Goal: Information Seeking & Learning: Check status

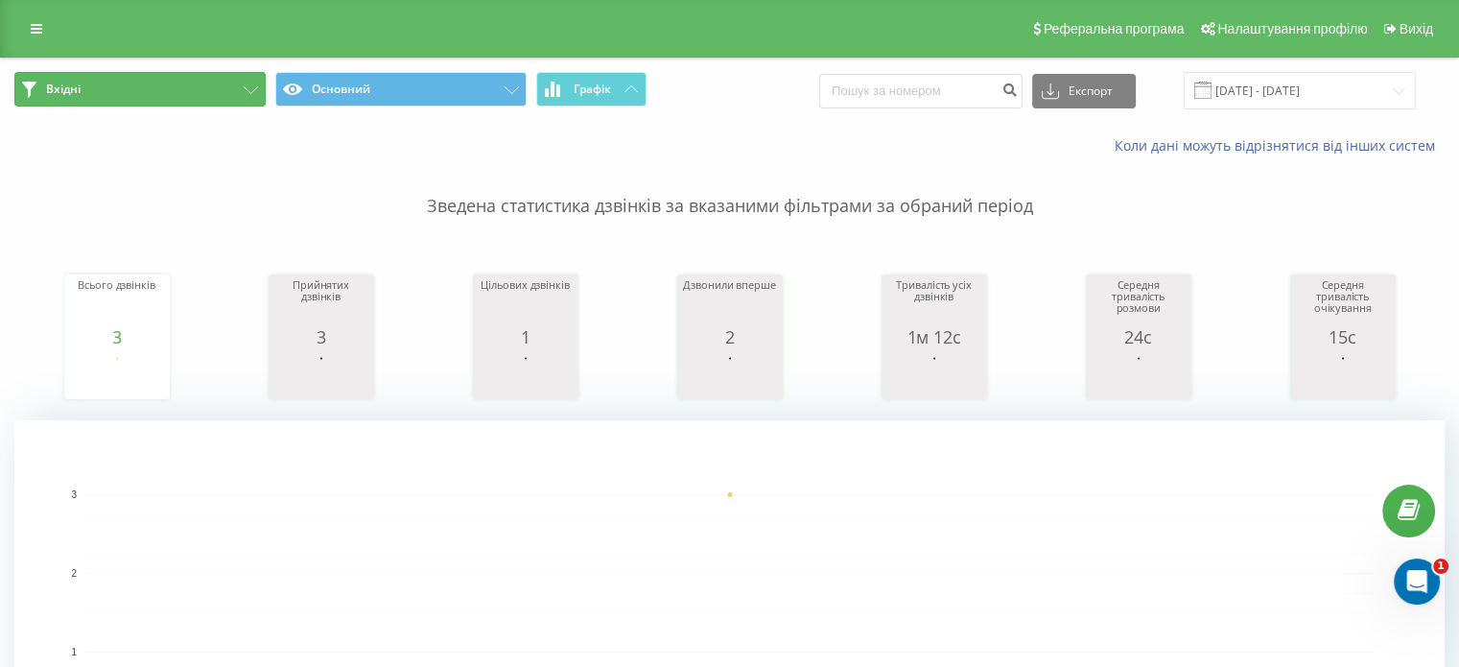
click at [187, 79] on button "Вхідні" at bounding box center [139, 89] width 251 height 35
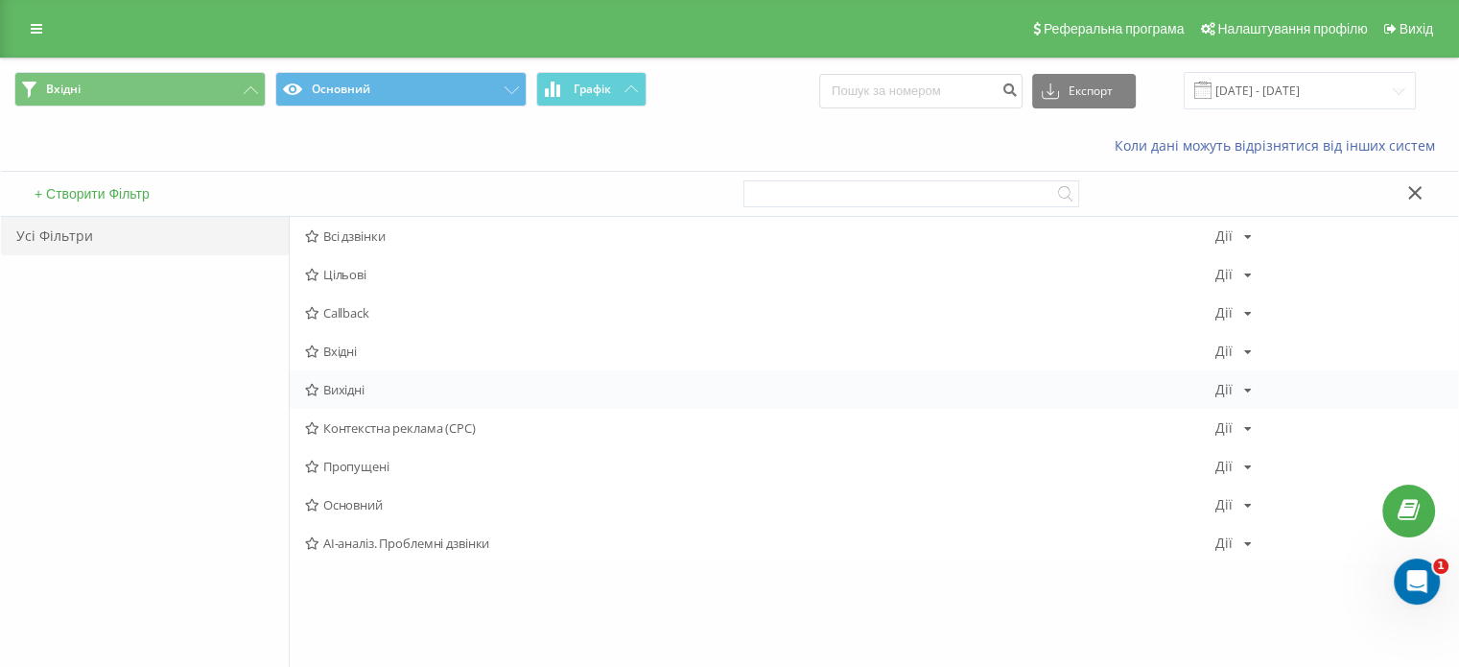
click at [344, 391] on span "Вихідні" at bounding box center [760, 389] width 910 height 13
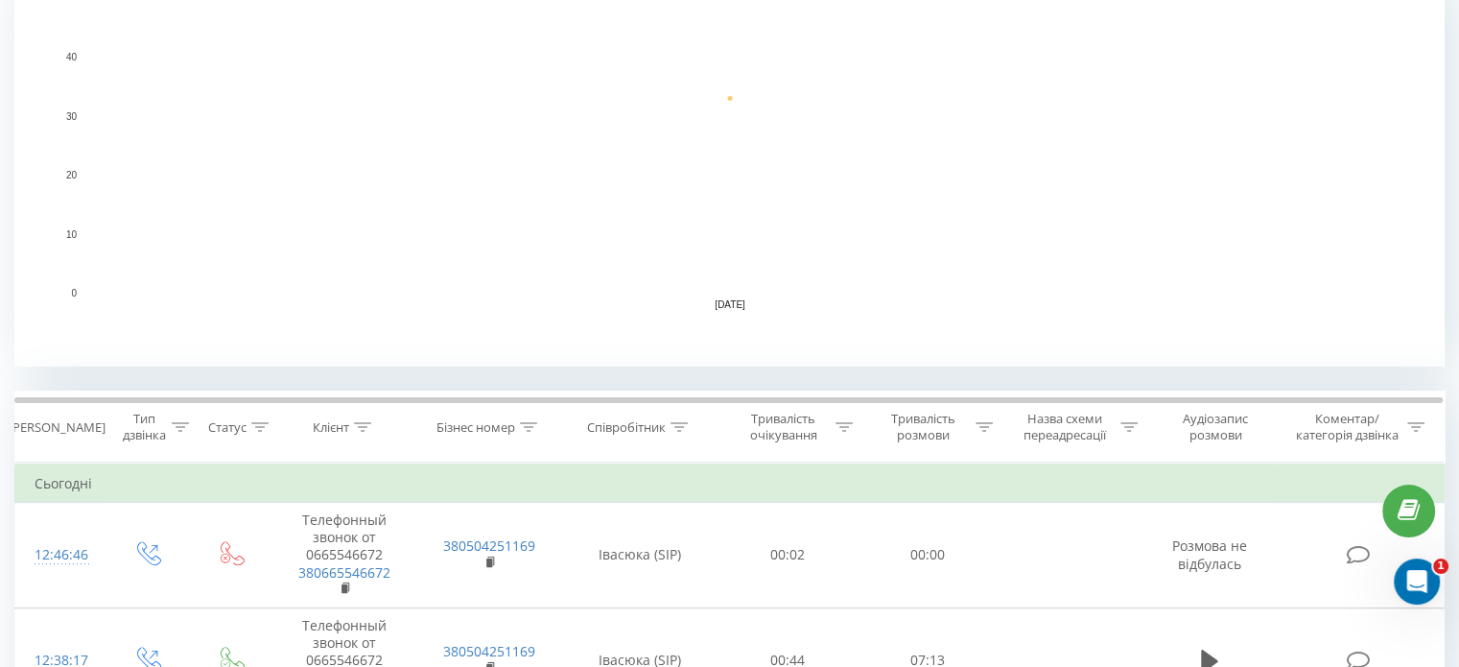
scroll to position [190, 0]
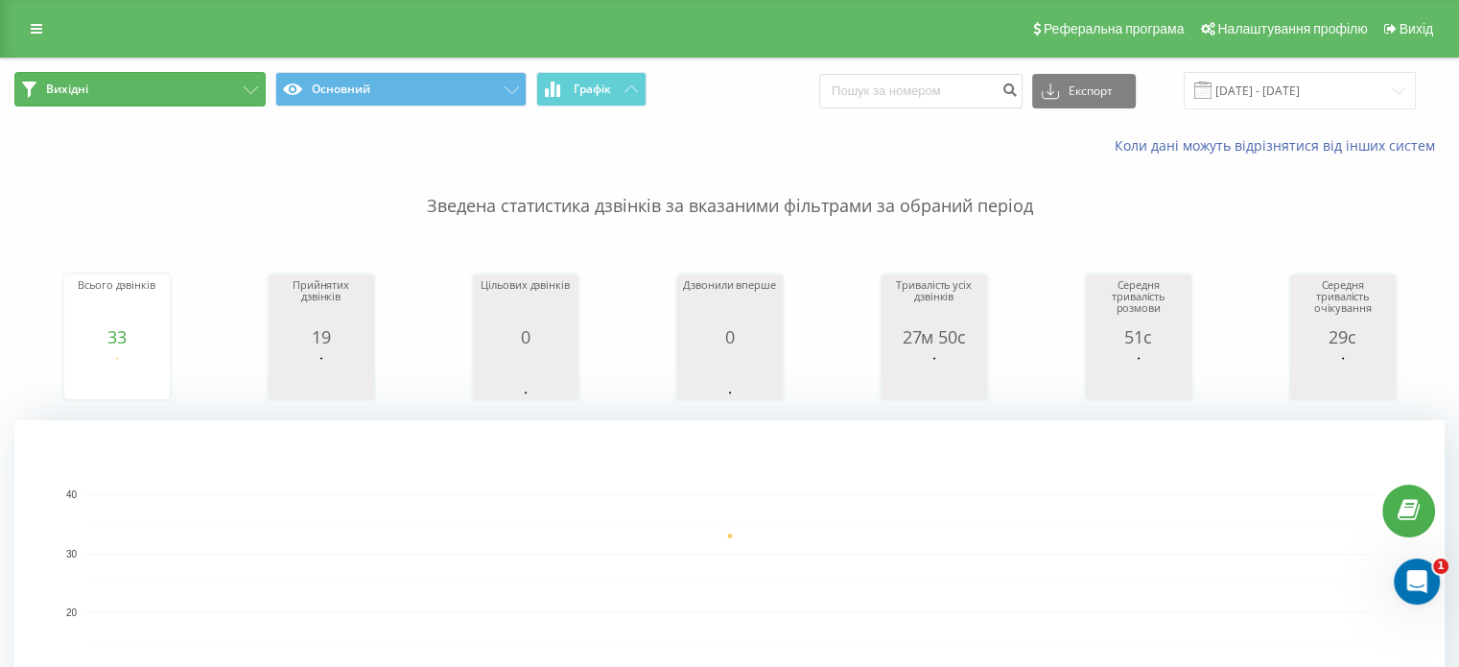
click at [218, 99] on button "Вихідні" at bounding box center [139, 89] width 251 height 35
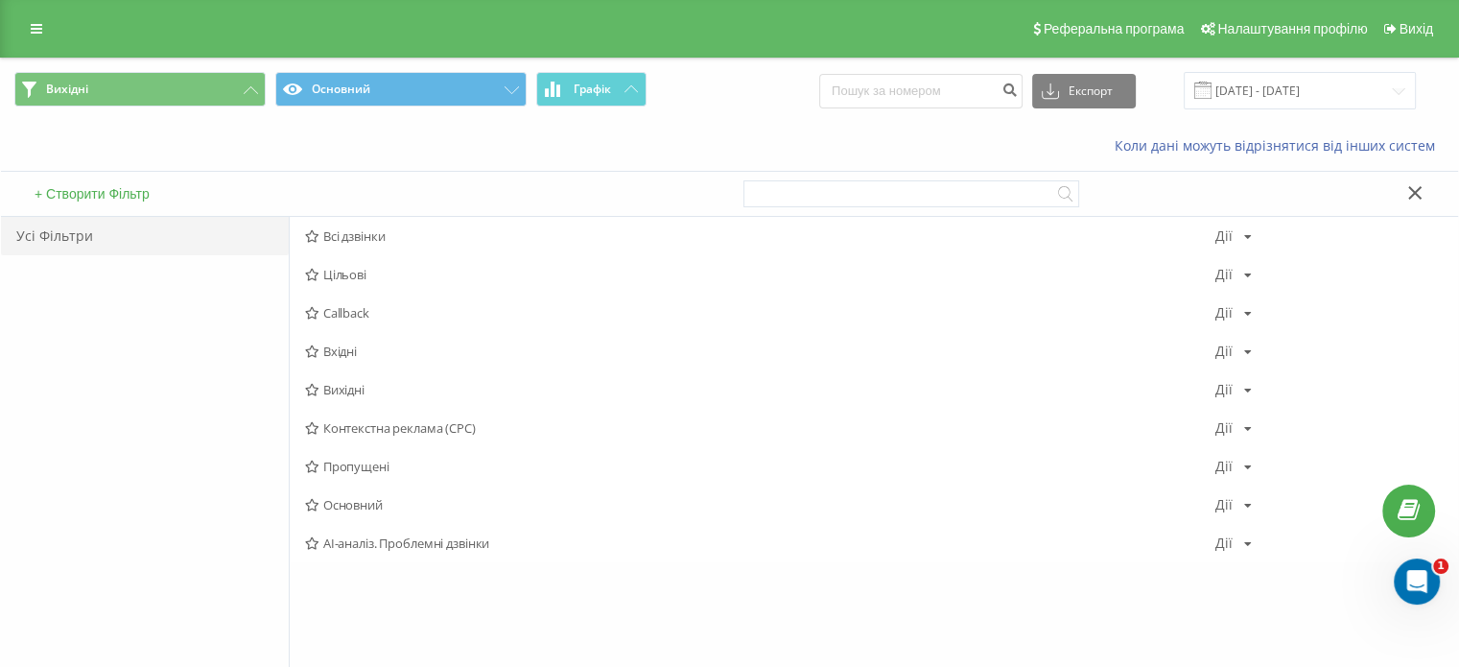
click at [335, 349] on span "Вхідні" at bounding box center [760, 350] width 910 height 13
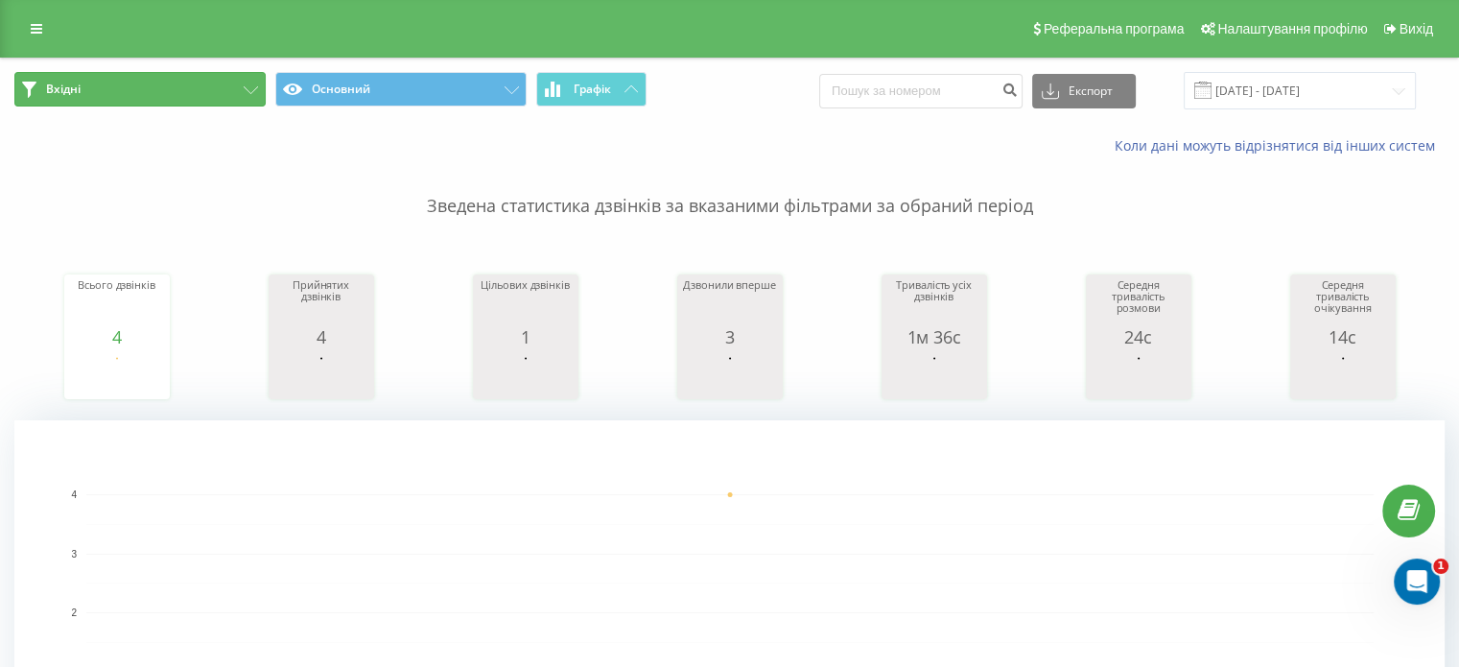
drag, startPoint x: 186, startPoint y: 87, endPoint x: 206, endPoint y: 141, distance: 57.4
click at [186, 87] on button "Вхідні" at bounding box center [139, 89] width 251 height 35
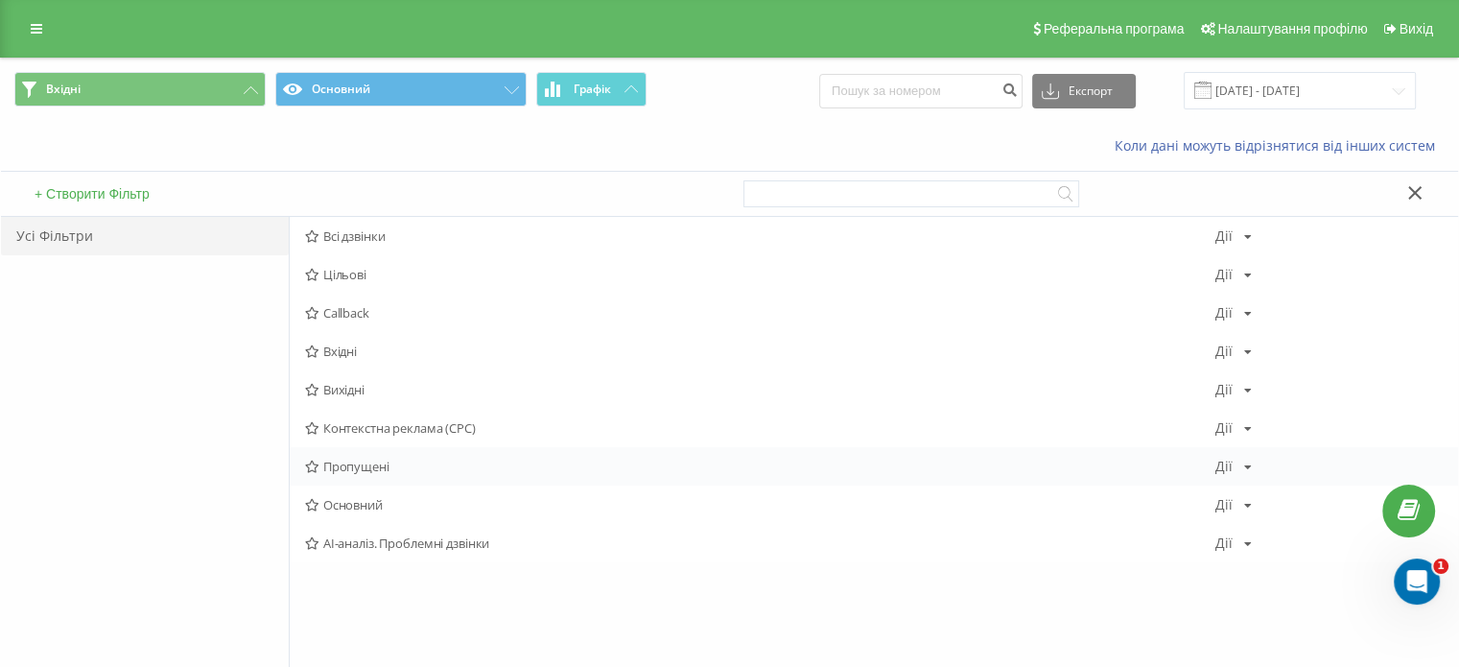
click at [360, 460] on span "Пропущені" at bounding box center [760, 466] width 910 height 13
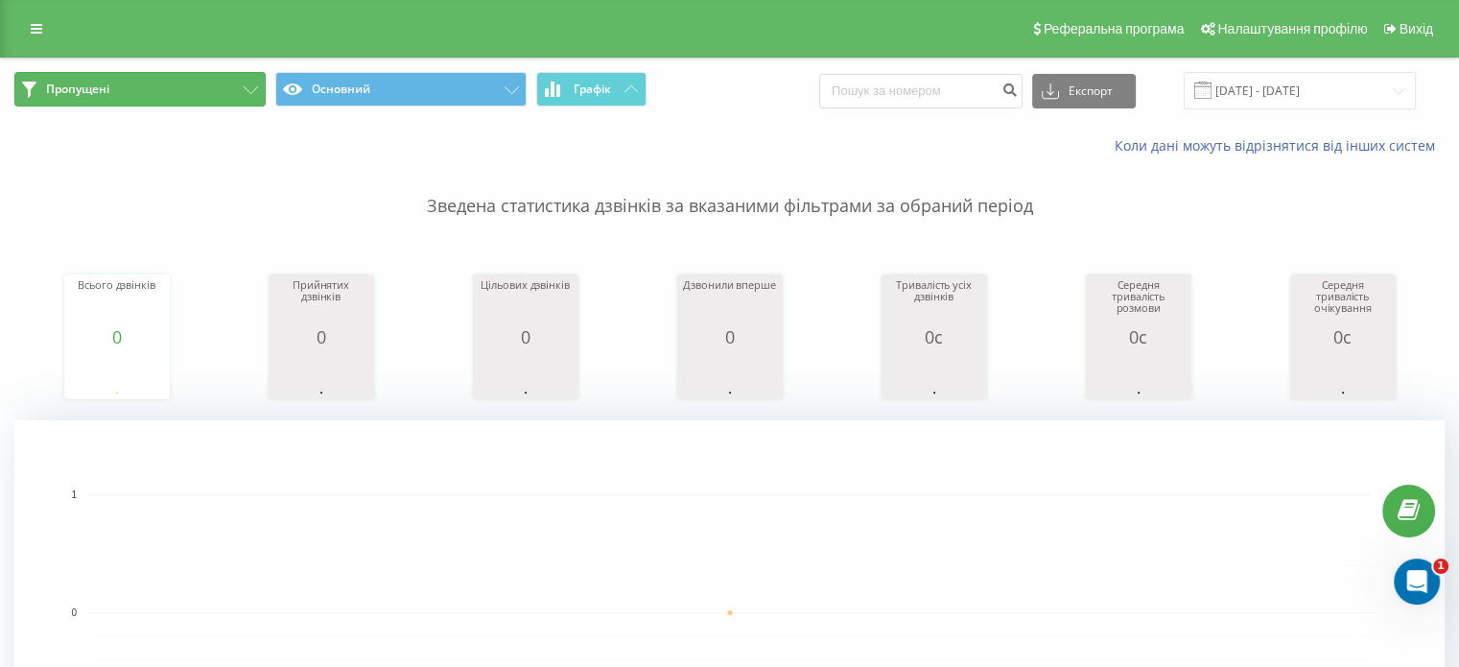
click at [165, 82] on button "Пропущені" at bounding box center [139, 89] width 251 height 35
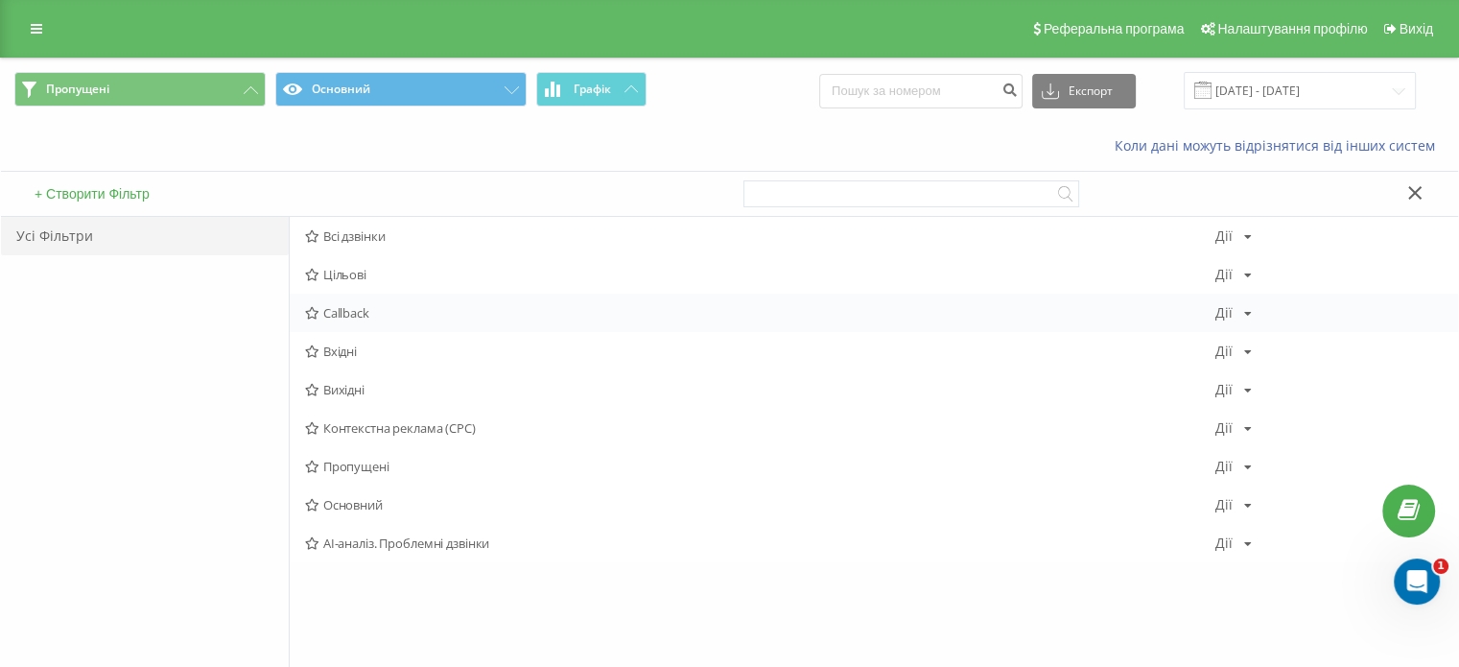
click at [368, 315] on div "Callback [PERSON_NAME] Копіювати Видалити За замовчуванням Поділитися" at bounding box center [874, 313] width 1169 height 38
click at [362, 347] on span "Вхідні" at bounding box center [760, 350] width 910 height 13
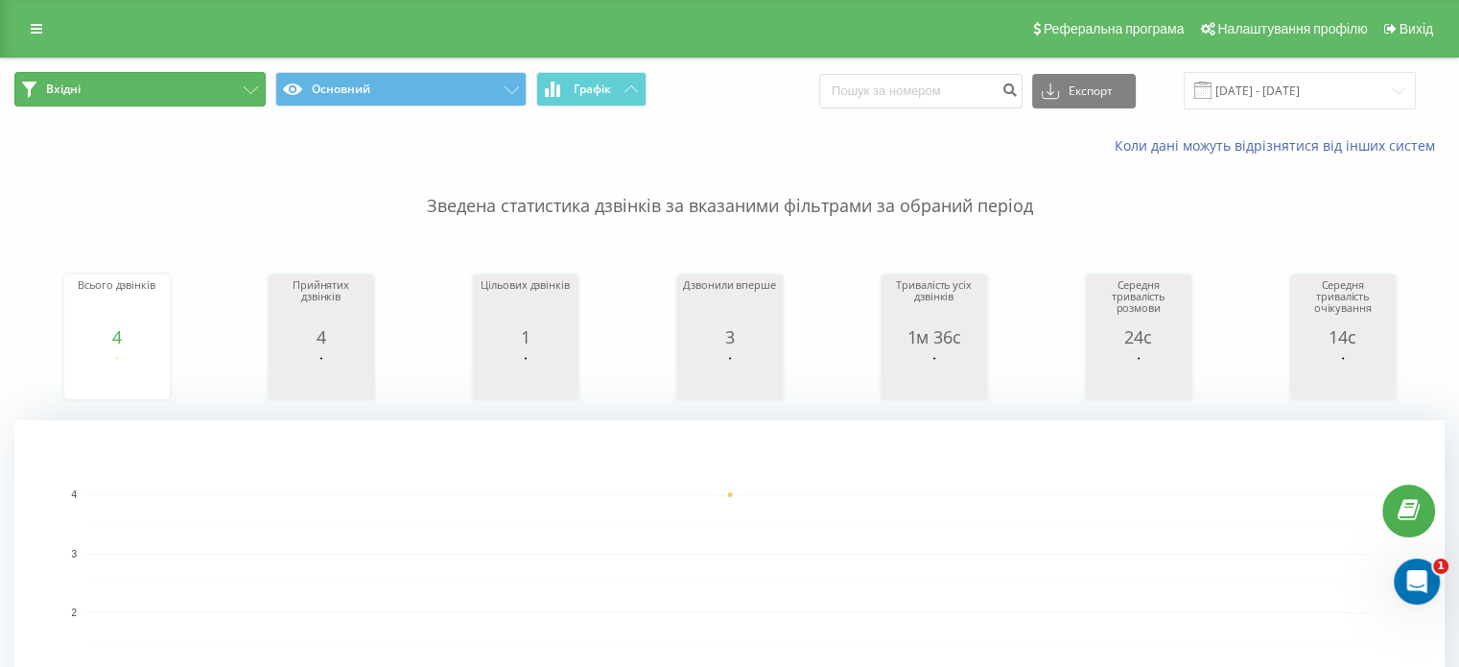
click at [154, 95] on button "Вхідні" at bounding box center [139, 89] width 251 height 35
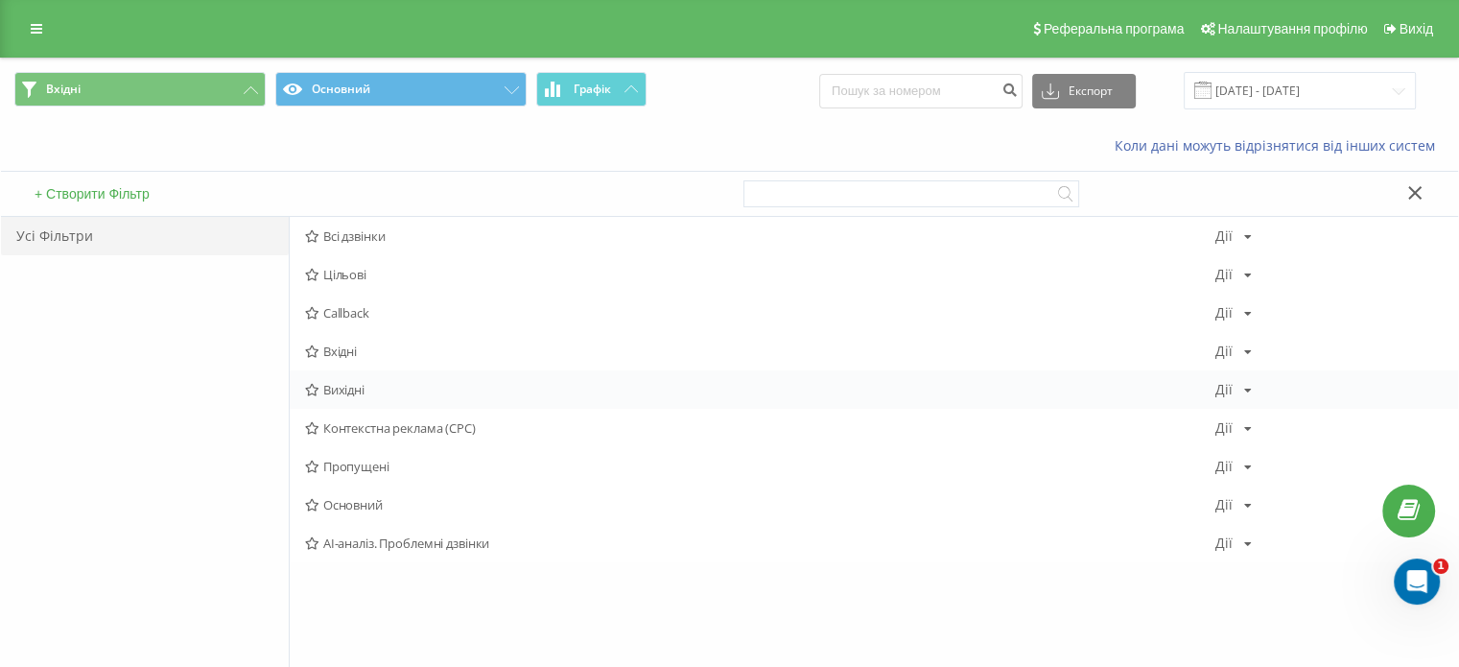
click at [331, 383] on span "Вихідні" at bounding box center [760, 389] width 910 height 13
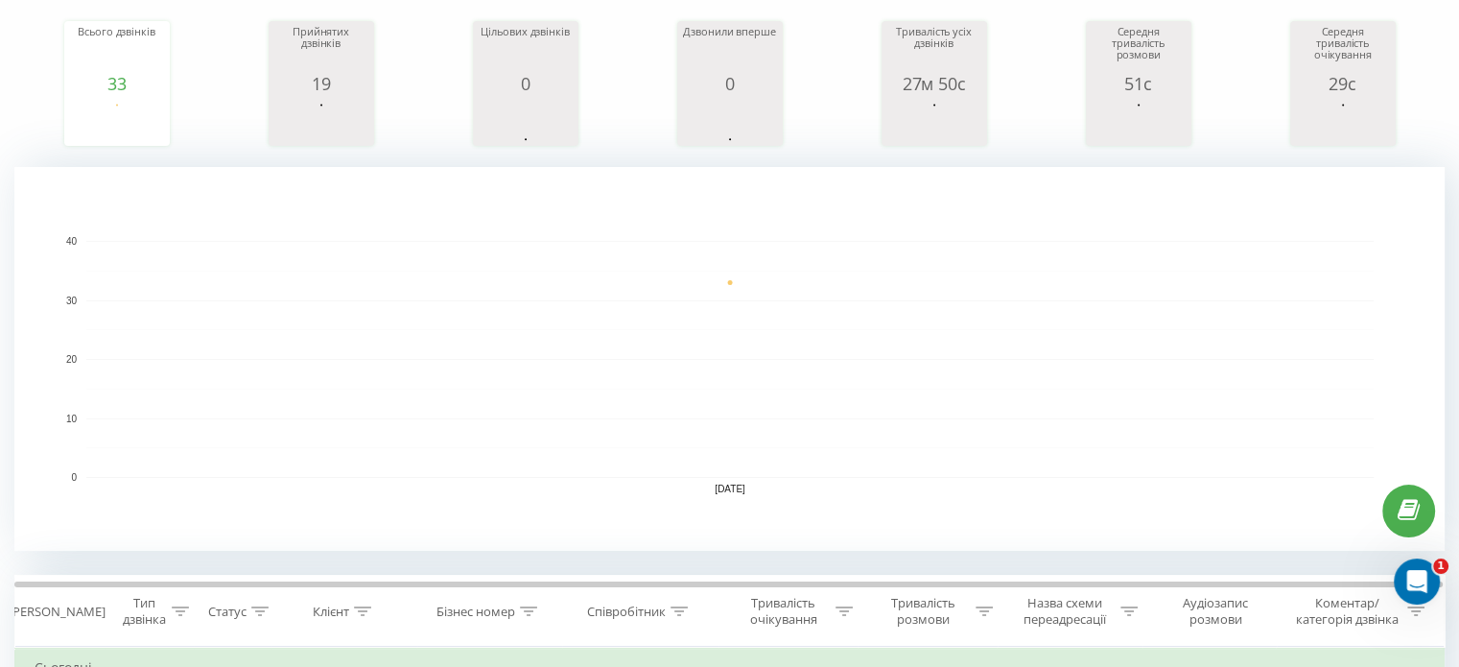
scroll to position [288, 0]
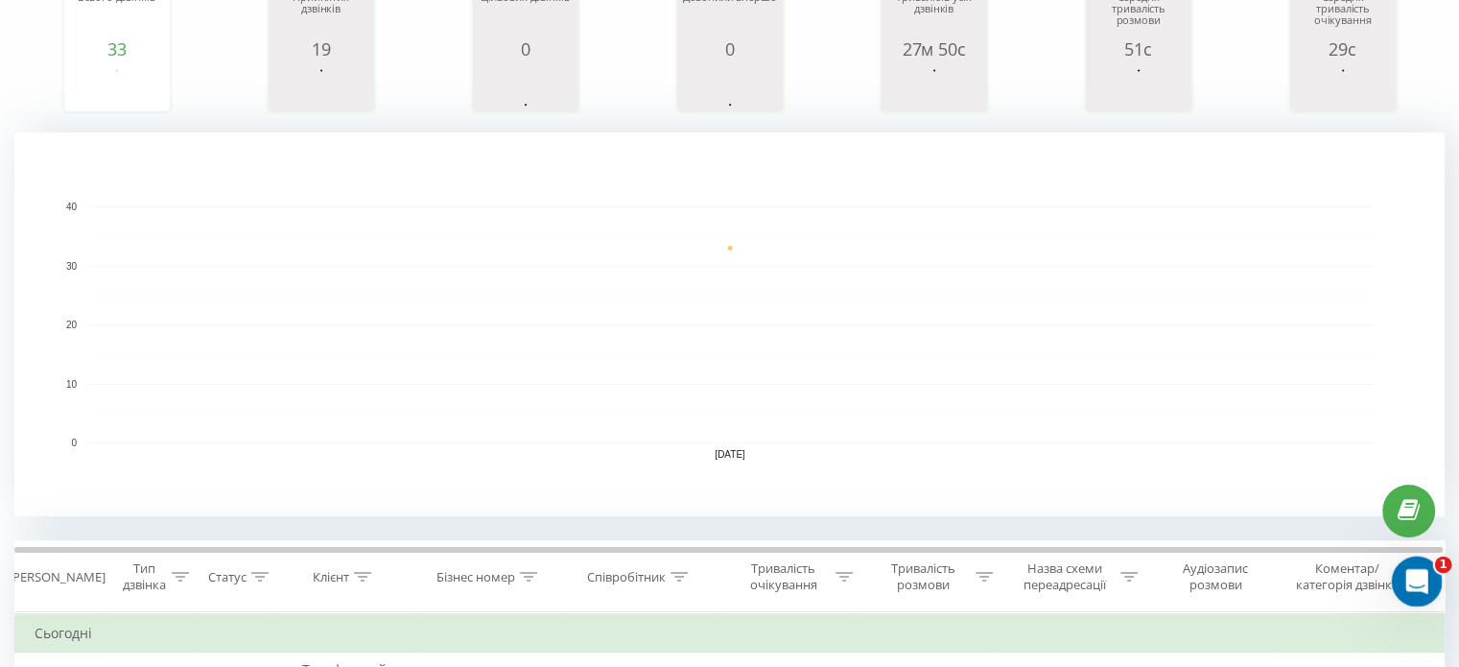
click at [1412, 580] on icon "Открыть службу сообщений Intercom" at bounding box center [1413, 578] width 13 height 15
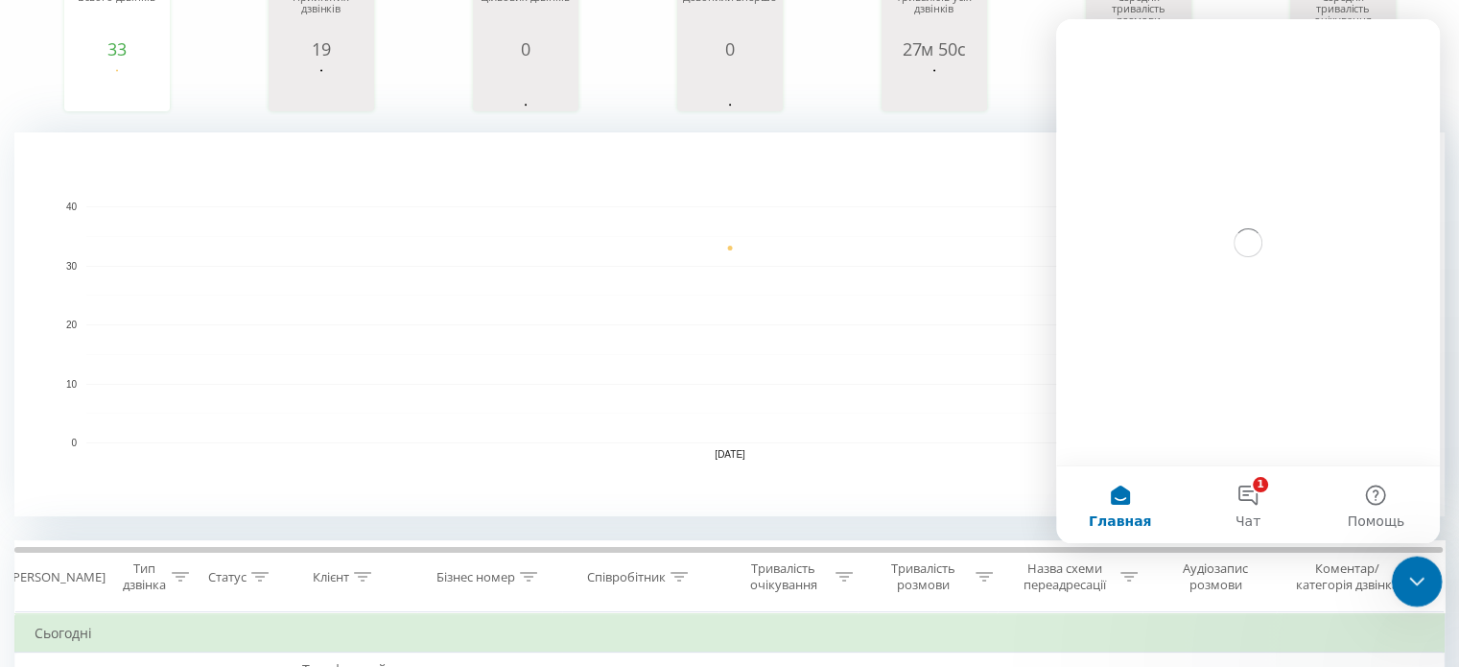
scroll to position [0, 0]
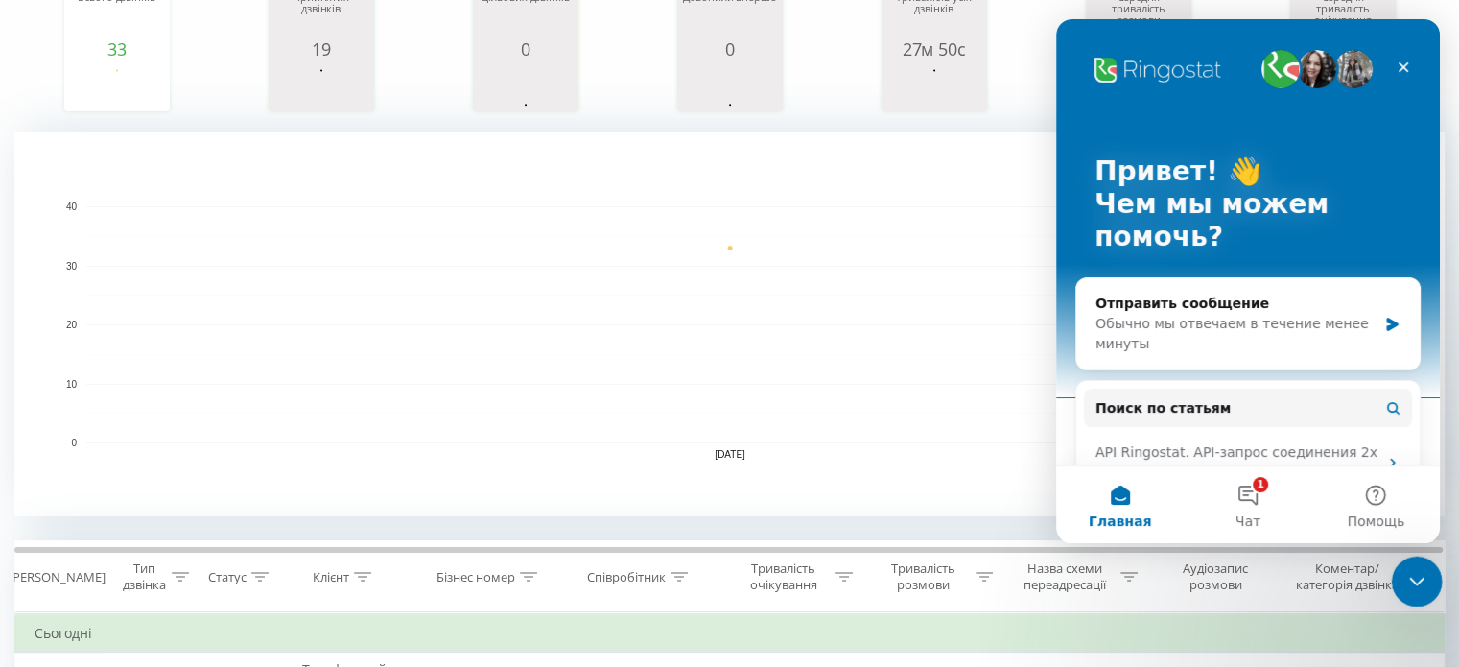
click at [1394, 581] on div "Закрыть службу сообщений Intercom" at bounding box center [1414, 578] width 46 height 46
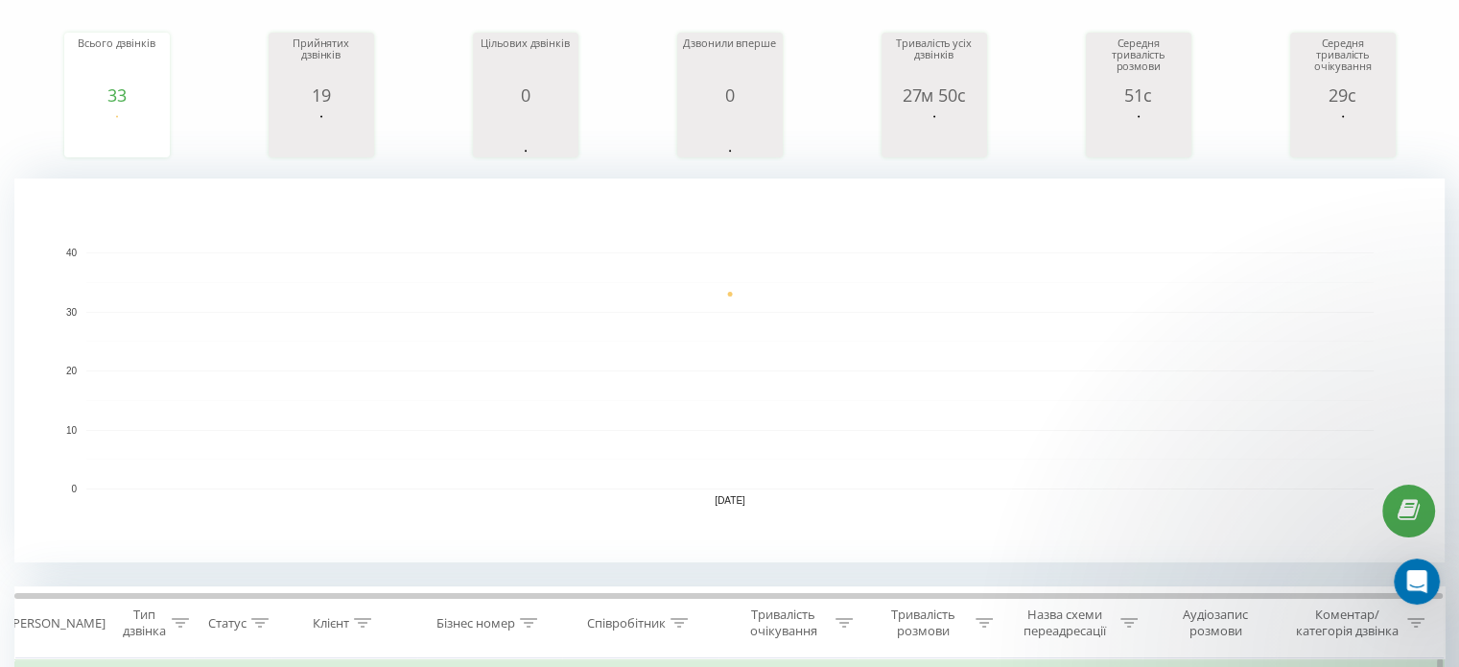
scroll to position [192, 0]
